Goal: Find specific page/section: Find specific page/section

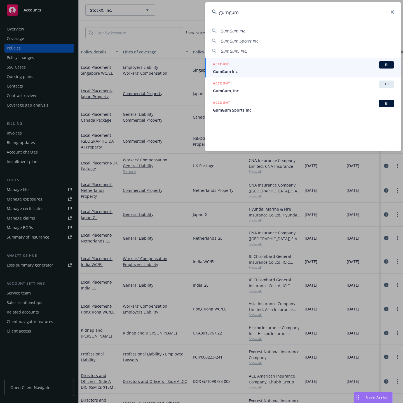
type input "gumgum"
click at [301, 70] on span "GumGum Inc" at bounding box center [303, 72] width 181 height 6
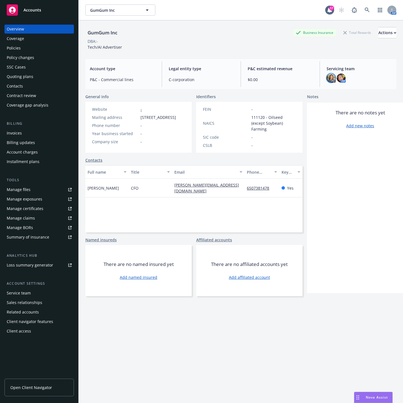
click at [328, 79] on img at bounding box center [331, 78] width 9 height 9
click at [266, 51] on div "GumGum Inc Business Insurance Total Rewards Actions DBA: - Tech/AI Advertiser" at bounding box center [240, 37] width 311 height 34
click at [29, 46] on div "Policies" at bounding box center [39, 48] width 65 height 9
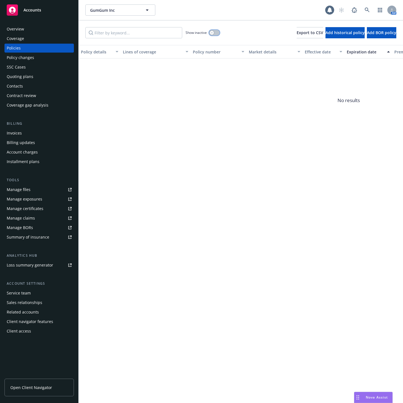
click at [213, 35] on button "button" at bounding box center [214, 33] width 11 height 6
